Goal: Understand process/instructions: Learn how to perform a task or action

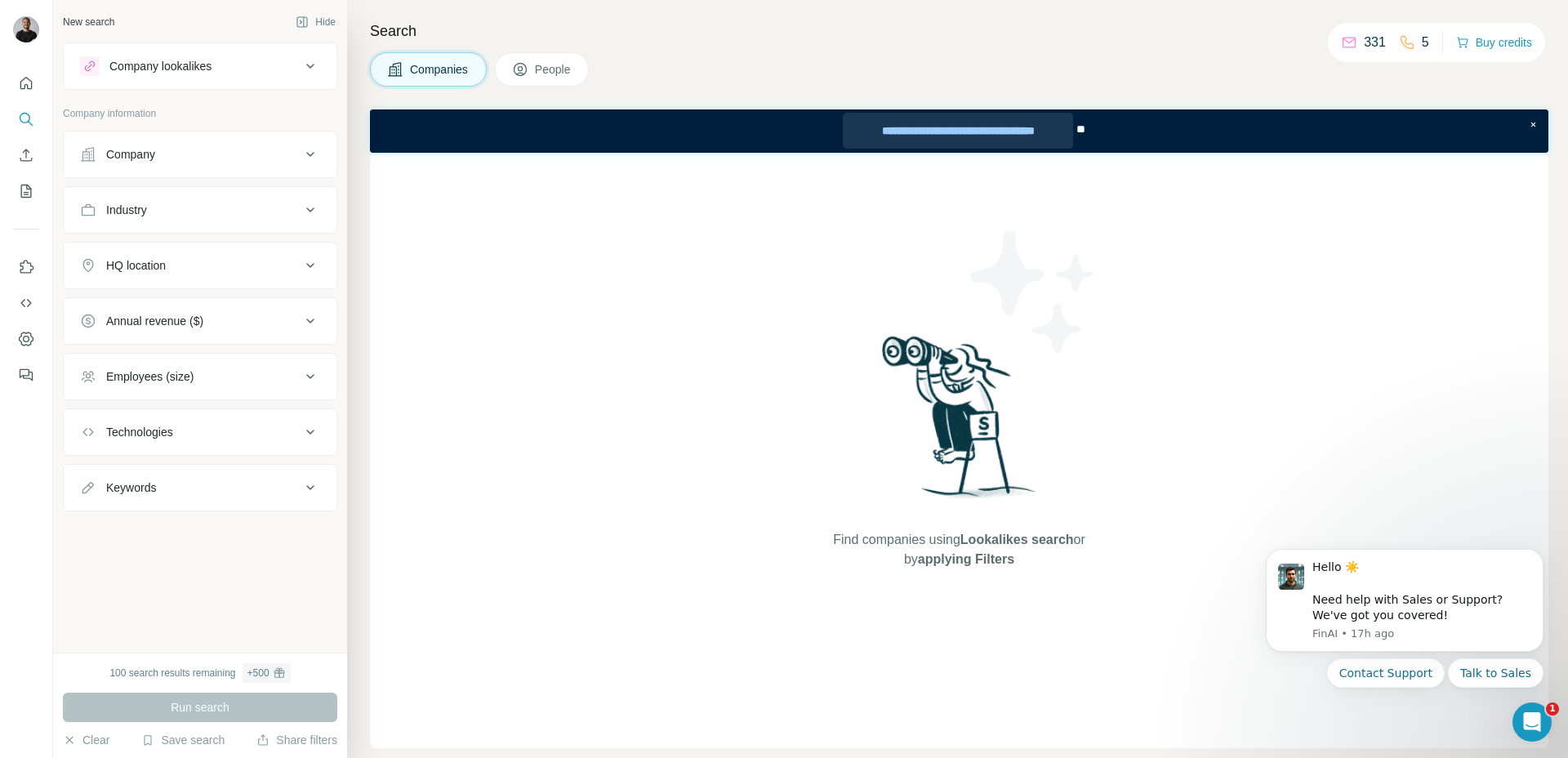
click at [957, 131] on div "**********" at bounding box center [957, 131] width 230 height 36
click at [1226, 470] on div "Find companies using Lookalikes search or by applying Filters" at bounding box center [959, 450] width 1178 height 596
click at [30, 78] on icon "Quick start" at bounding box center [25, 82] width 16 height 16
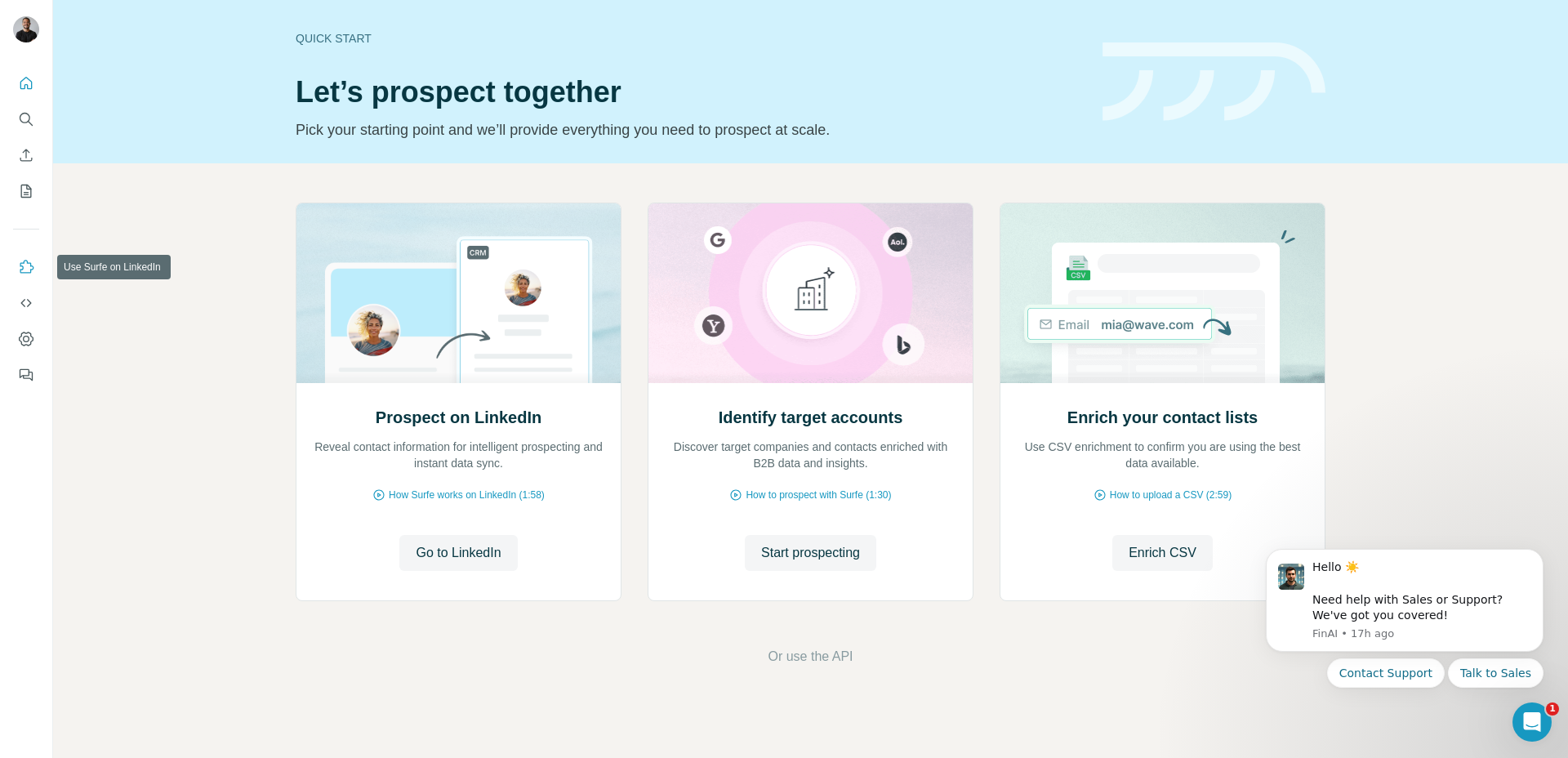
click at [25, 269] on icon "Use Surfe on LinkedIn" at bounding box center [25, 267] width 16 height 16
